Goal: Task Accomplishment & Management: Use online tool/utility

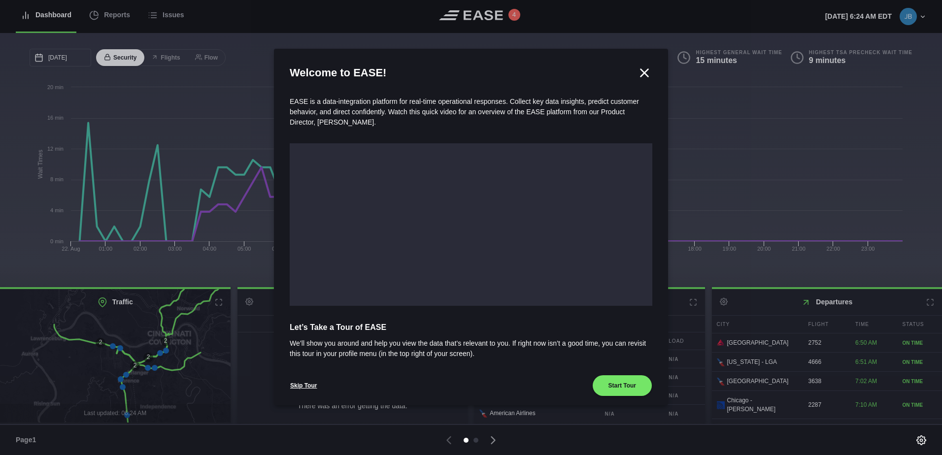
click at [642, 76] on icon at bounding box center [644, 72] width 7 height 7
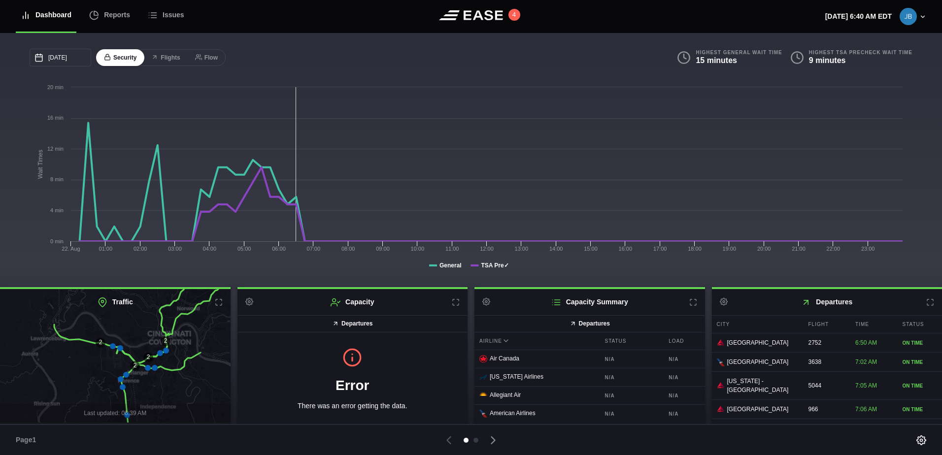
click at [926, 306] on icon at bounding box center [930, 302] width 8 height 8
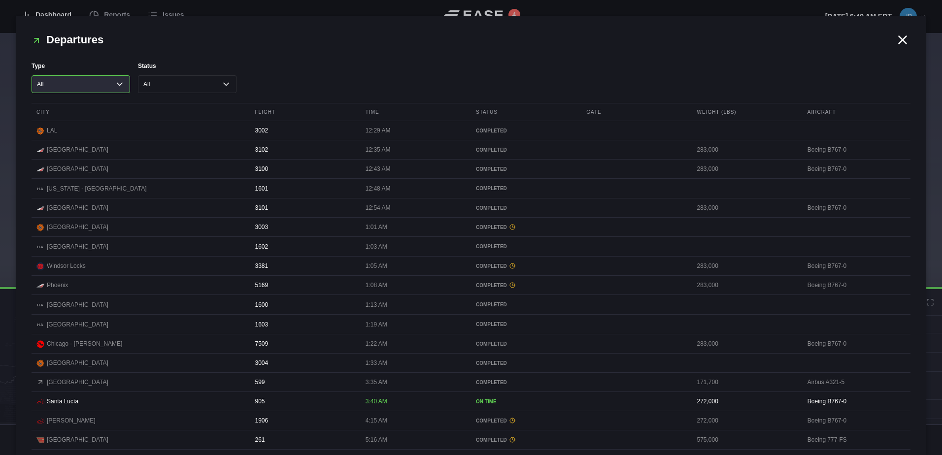
drag, startPoint x: 100, startPoint y: 83, endPoint x: 78, endPoint y: 95, distance: 25.1
click at [100, 83] on select "All Cargo Passenger" at bounding box center [81, 84] width 98 height 18
select select "passenger"
click at [32, 75] on select "All Cargo Passenger" at bounding box center [81, 84] width 98 height 18
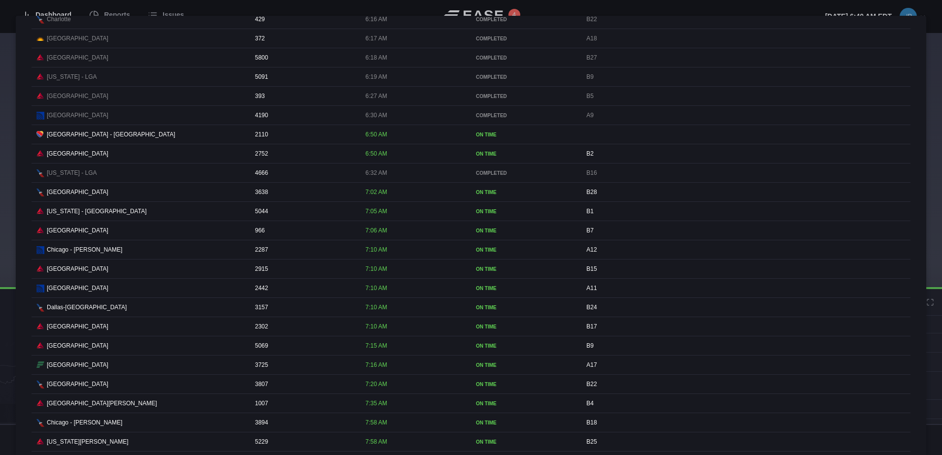
scroll to position [492, 0]
